Goal: Task Accomplishment & Management: Manage account settings

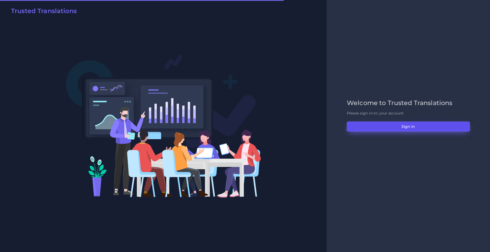
click at [390, 127] on button "Sign in" at bounding box center [408, 126] width 123 height 10
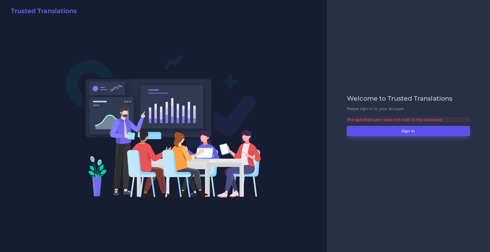
click at [396, 131] on button "Sign in" at bounding box center [408, 131] width 123 height 10
